Goal: Information Seeking & Learning: Check status

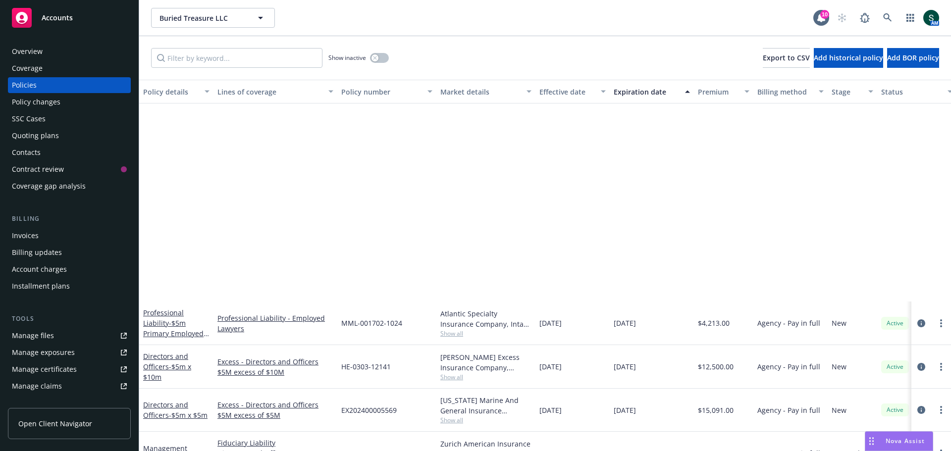
scroll to position [248, 0]
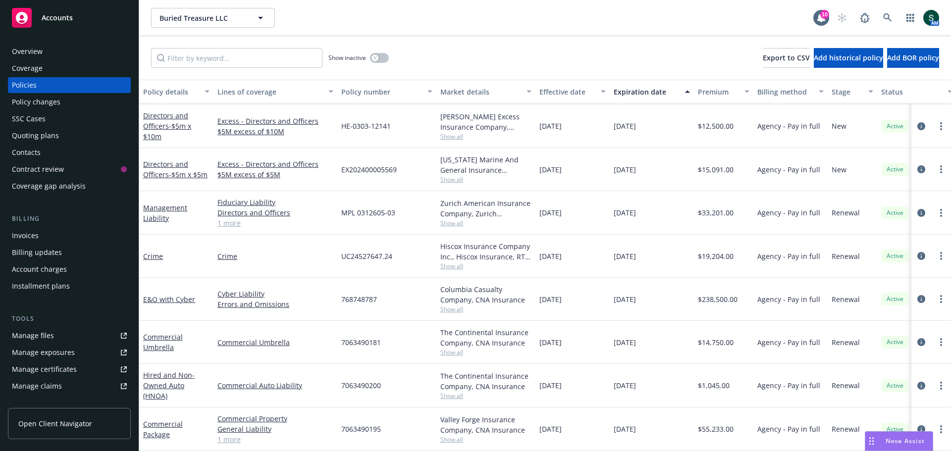
click at [59, 18] on span "Accounts" at bounding box center [57, 18] width 31 height 8
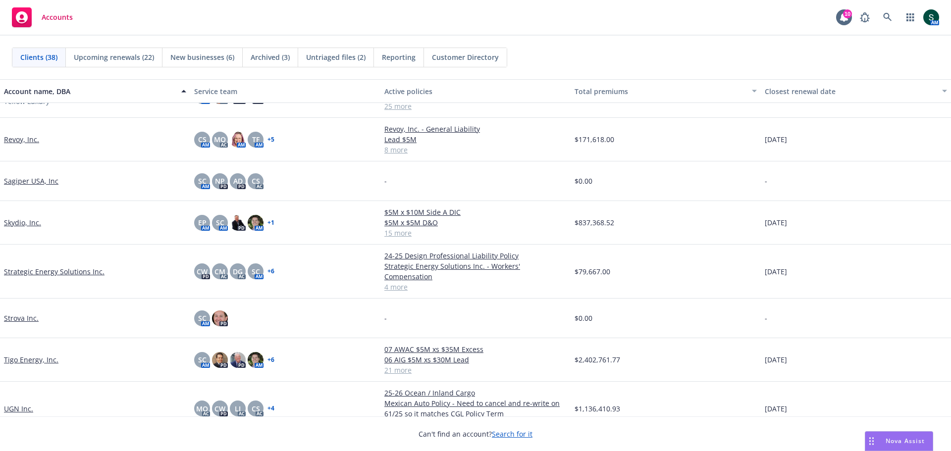
scroll to position [1189, 0]
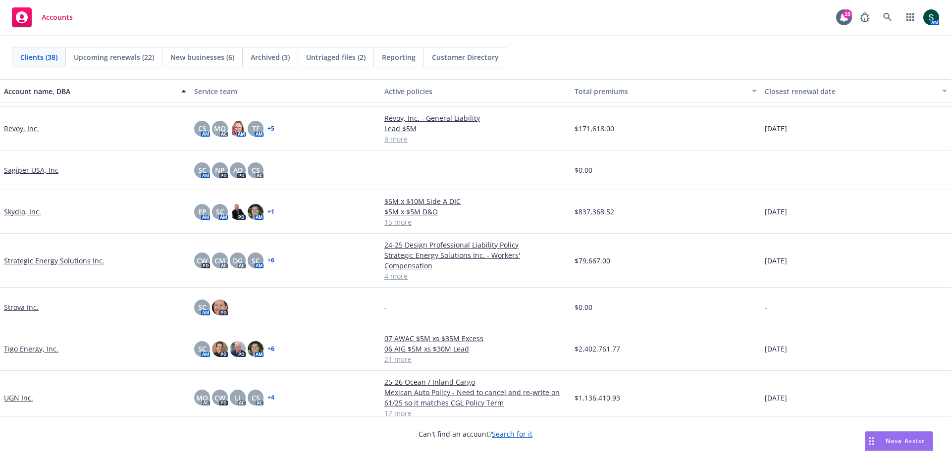
click at [21, 216] on link "Skydio, Inc." at bounding box center [22, 212] width 37 height 10
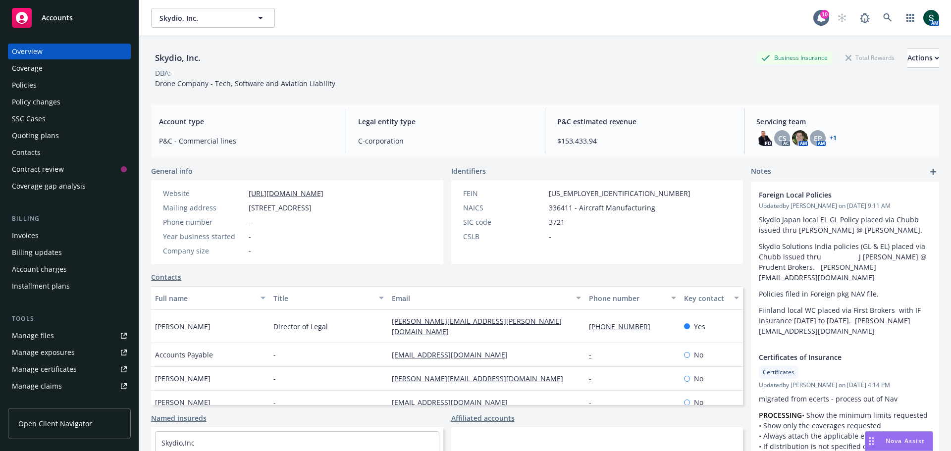
click at [39, 234] on div "Invoices" at bounding box center [69, 236] width 115 height 16
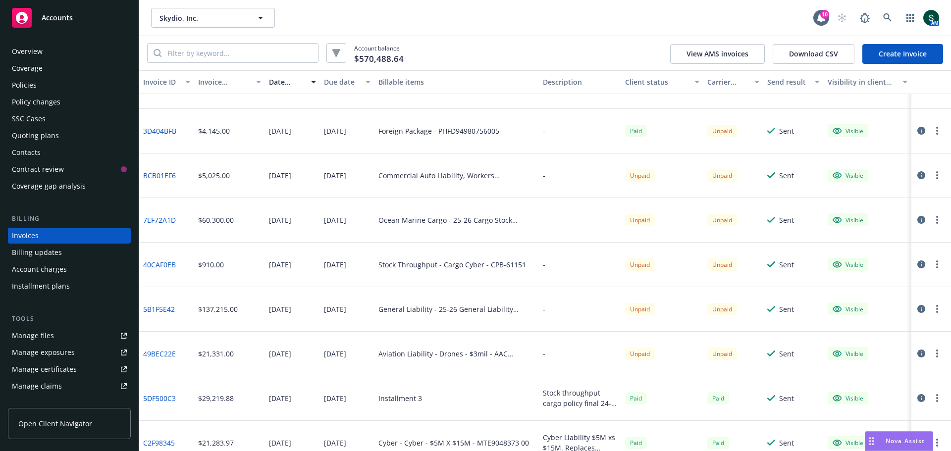
scroll to position [248, 0]
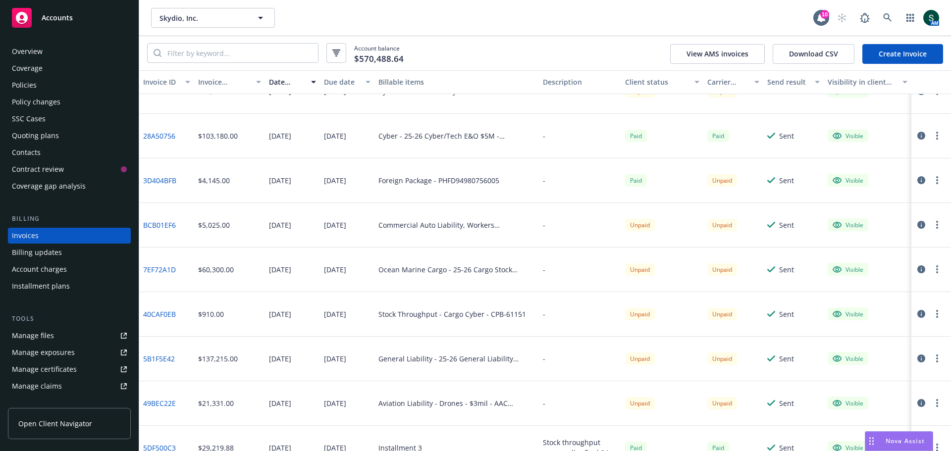
click at [158, 226] on link "BCB01EF6" at bounding box center [159, 225] width 33 height 10
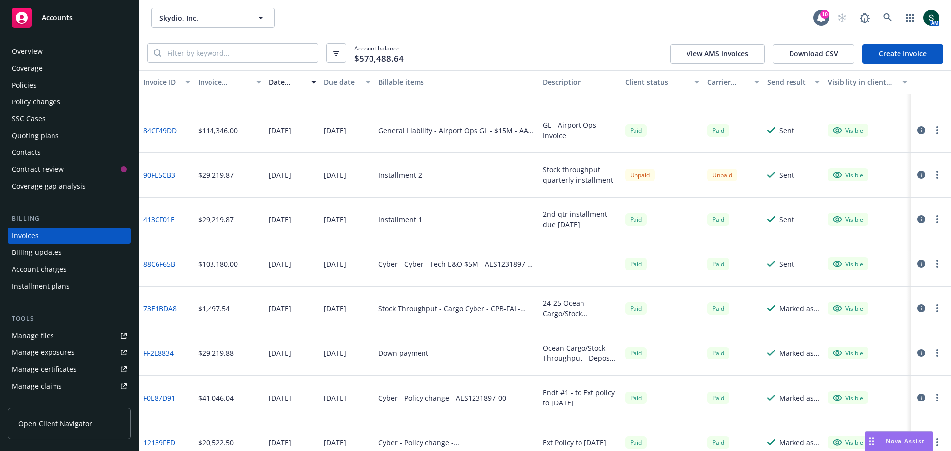
scroll to position [981, 0]
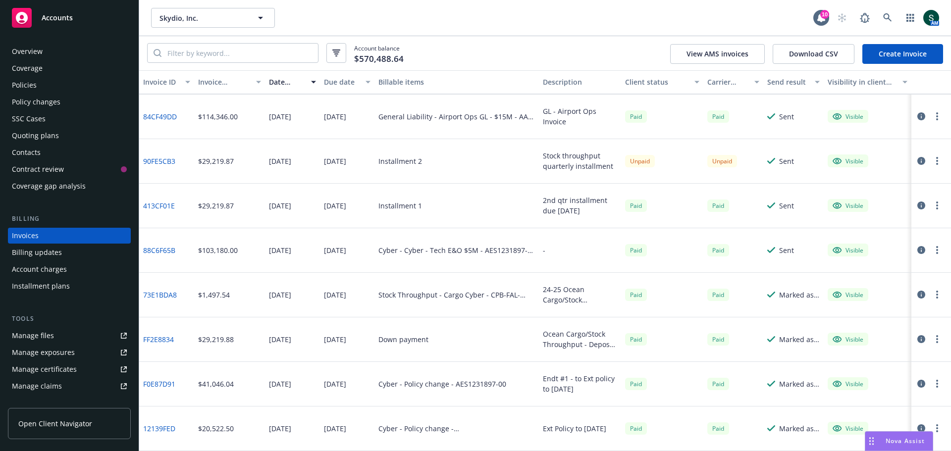
click at [18, 83] on div "Policies" at bounding box center [24, 85] width 25 height 16
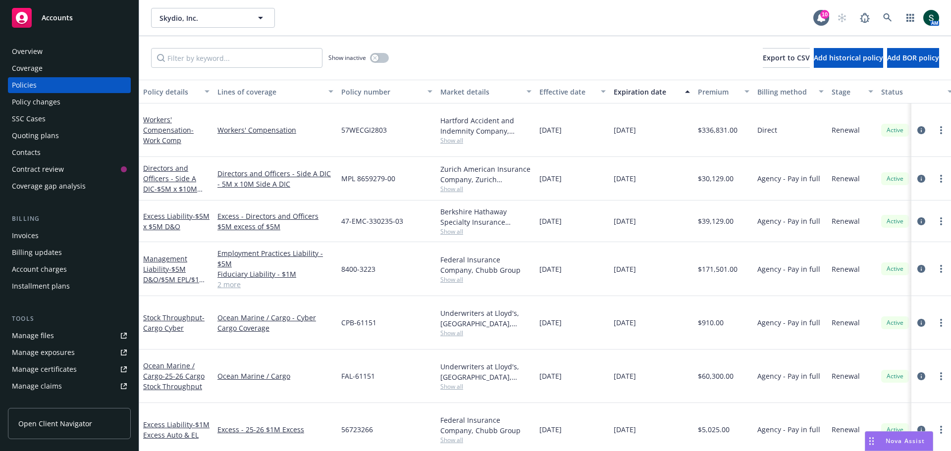
click at [36, 234] on div "Invoices" at bounding box center [25, 236] width 27 height 16
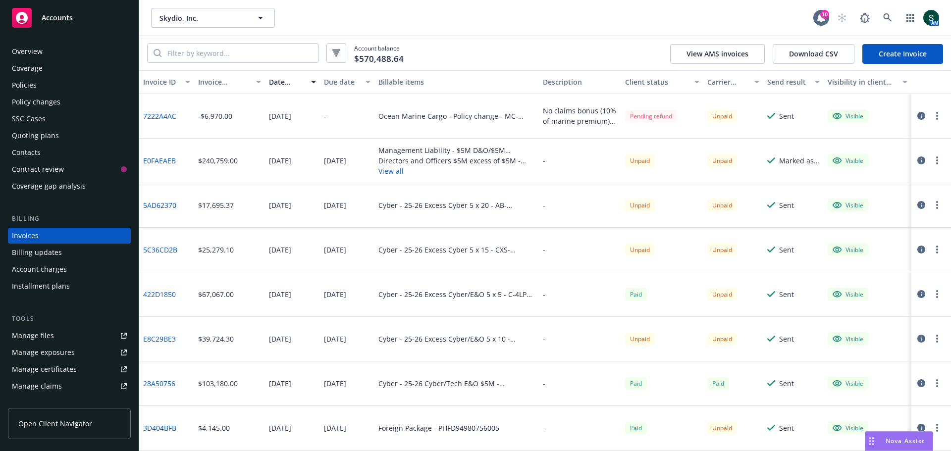
click at [154, 159] on link "E0FAEAEB" at bounding box center [159, 161] width 33 height 10
click at [173, 161] on link "E0FAEAEB" at bounding box center [159, 161] width 33 height 10
click at [35, 84] on div "Policies" at bounding box center [24, 85] width 25 height 16
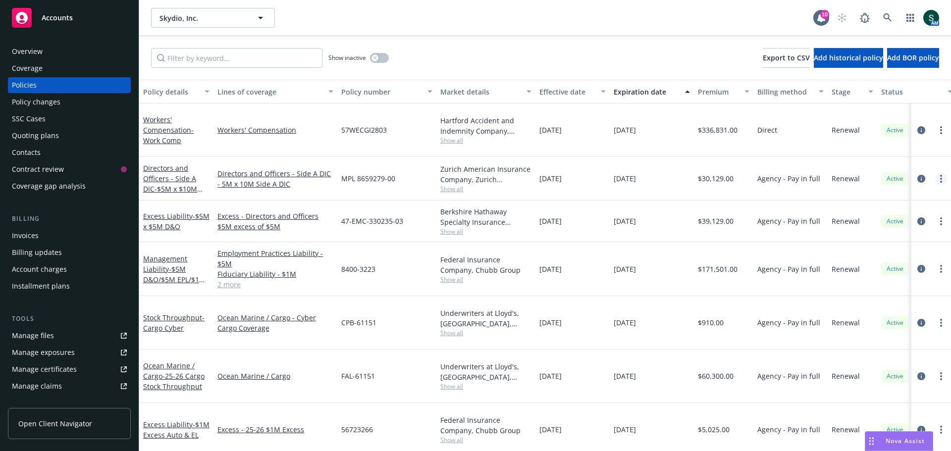
click at [935, 173] on link "more" at bounding box center [941, 179] width 12 height 12
click at [188, 169] on link "Directors and Officers - Side A DIC - $5M x $10M Side A DIC" at bounding box center [170, 184] width 54 height 41
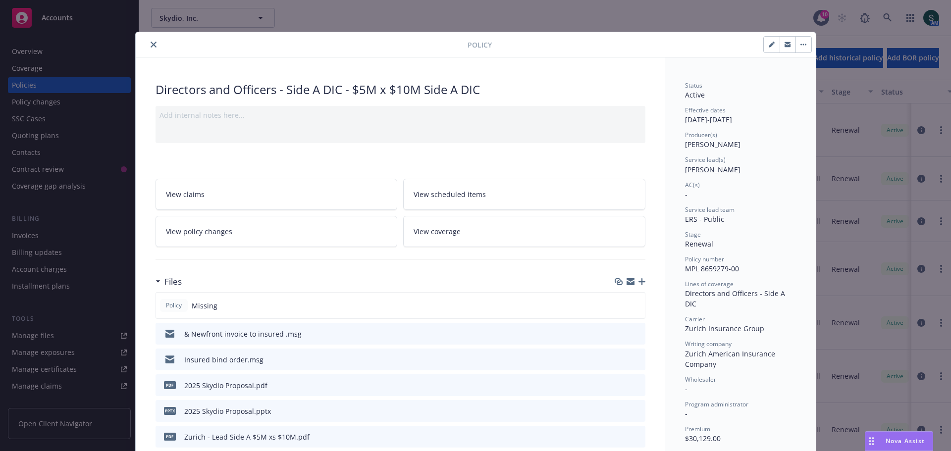
click at [154, 47] on button "close" at bounding box center [154, 45] width 12 height 12
